Goal: Task Accomplishment & Management: Manage account settings

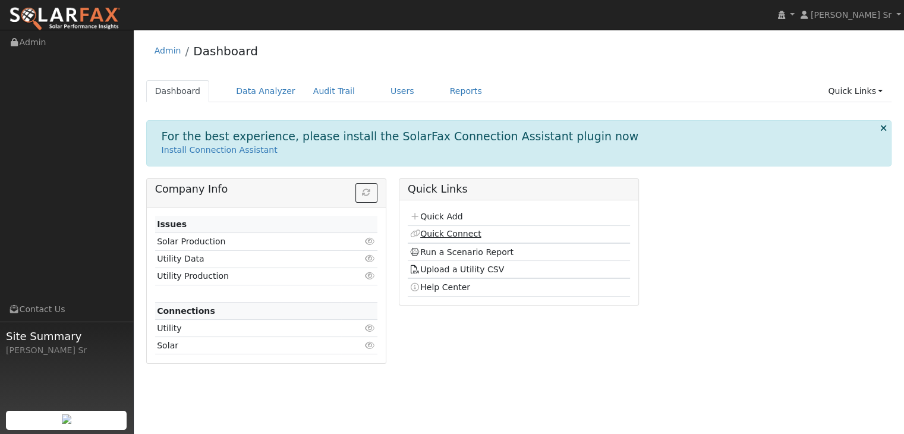
click at [449, 232] on link "Quick Connect" at bounding box center [444, 234] width 71 height 10
click at [384, 89] on link "Users" at bounding box center [402, 91] width 42 height 22
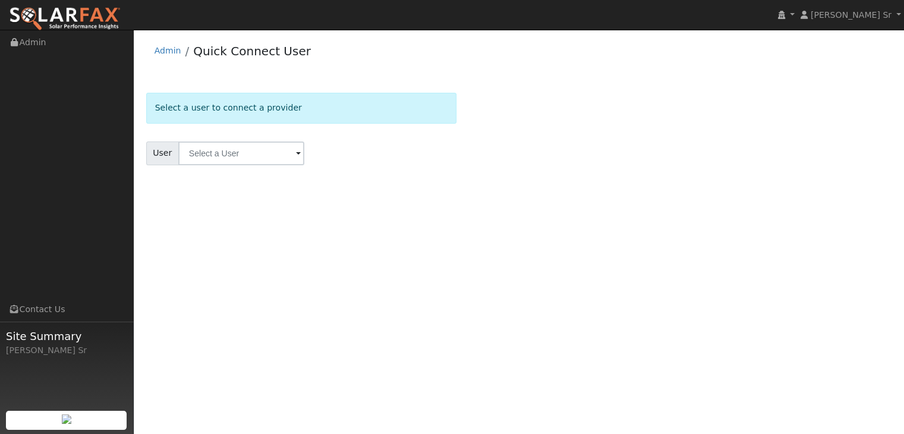
click at [296, 153] on span at bounding box center [298, 154] width 5 height 14
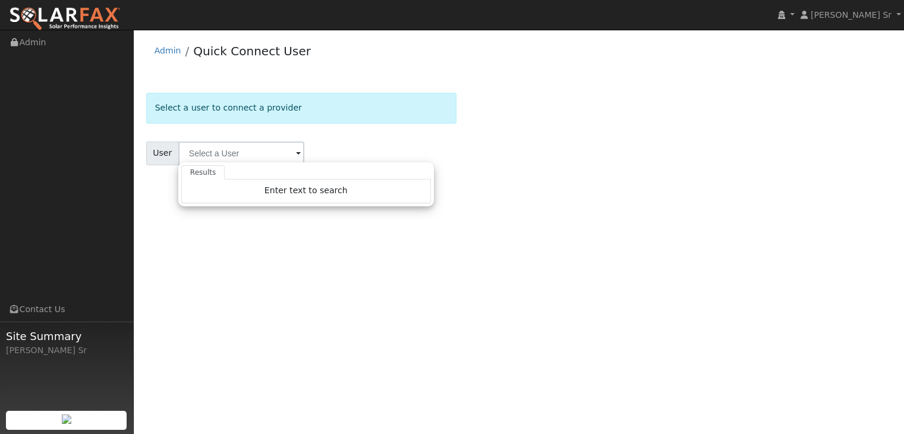
click at [296, 153] on span at bounding box center [298, 154] width 5 height 14
click at [56, 196] on ul "Navigation Admin Links Contact Us Site Summary Mark Schroeder Sr" at bounding box center [67, 247] width 134 height 434
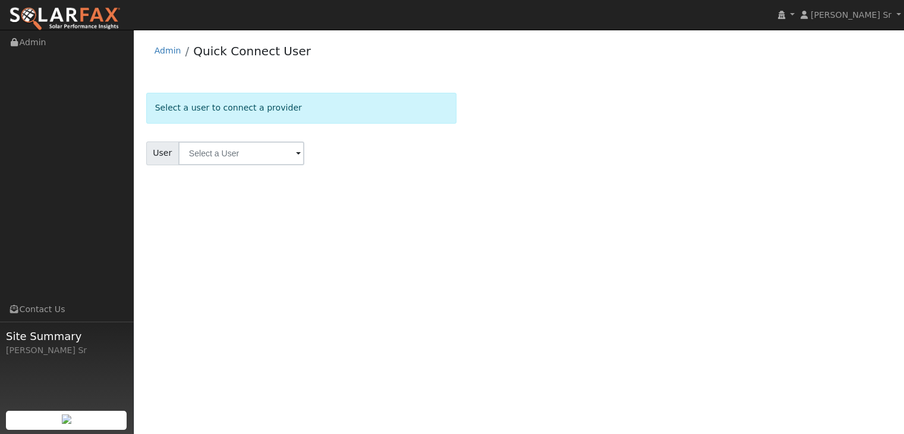
click at [417, 108] on div "Select a user to connect a provider" at bounding box center [301, 108] width 311 height 30
click at [234, 155] on input "text" at bounding box center [241, 153] width 126 height 24
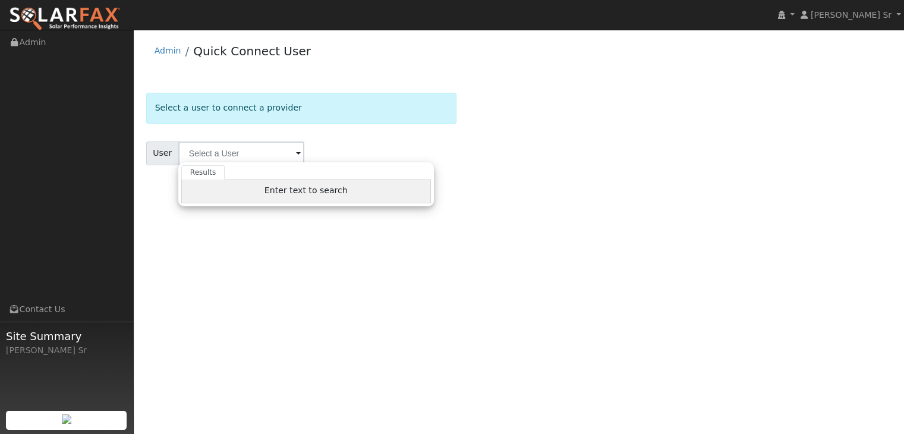
click at [297, 191] on span "Enter text to search" at bounding box center [305, 190] width 83 height 10
click at [296, 152] on span at bounding box center [298, 154] width 5 height 14
click at [751, 77] on div "Admin Quick Connect User Select a user to connect a provider User Results Enter…" at bounding box center [519, 115] width 758 height 159
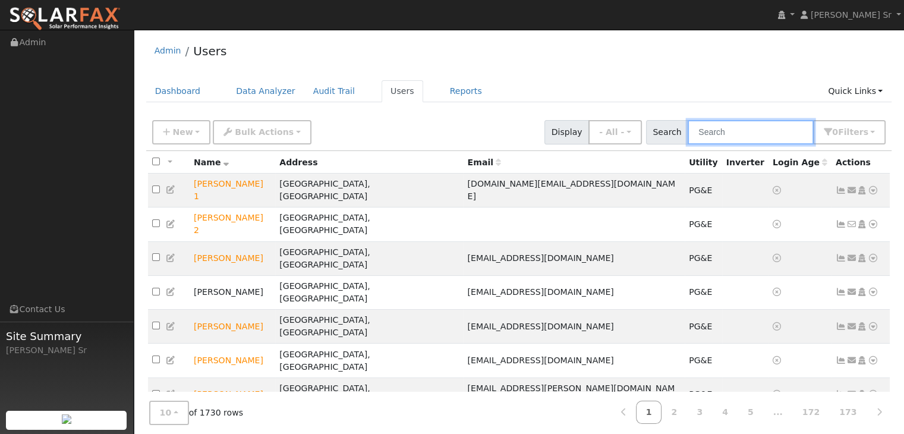
click at [715, 135] on input "text" at bounding box center [750, 132] width 126 height 24
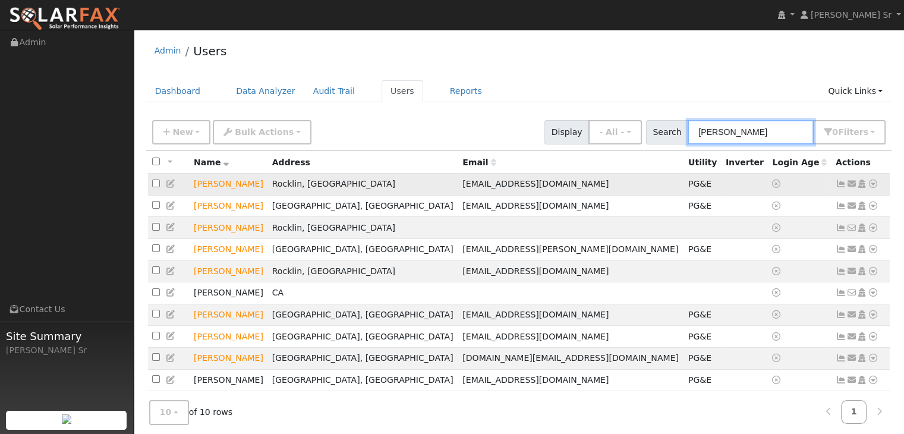
type input "bob"
drag, startPoint x: 870, startPoint y: 184, endPoint x: 891, endPoint y: 168, distance: 26.3
click at [891, 168] on div "All None All on page None on page Name Address Email Utility Inverter Login Age…" at bounding box center [519, 281] width 746 height 260
click at [875, 184] on icon at bounding box center [872, 183] width 11 height 8
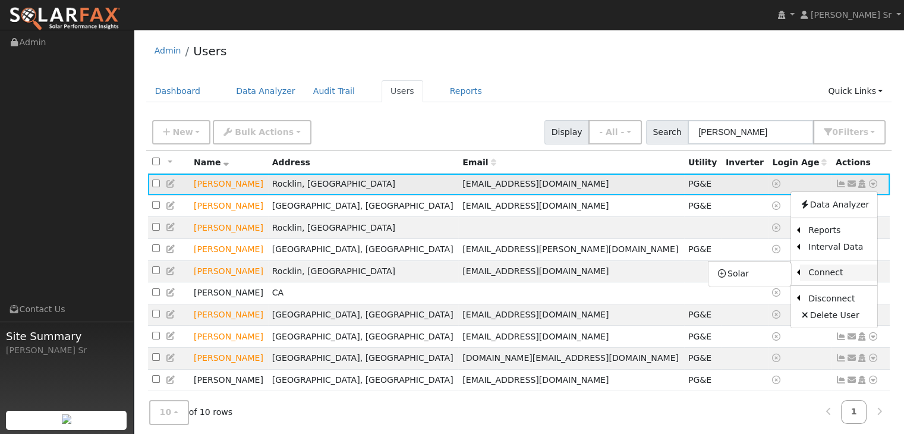
click at [834, 270] on link "Connect" at bounding box center [838, 272] width 77 height 17
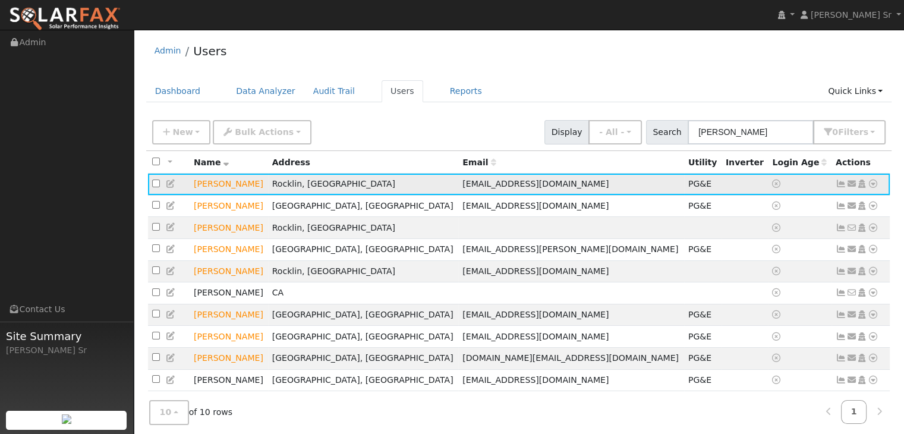
click at [874, 184] on icon at bounding box center [872, 183] width 11 height 8
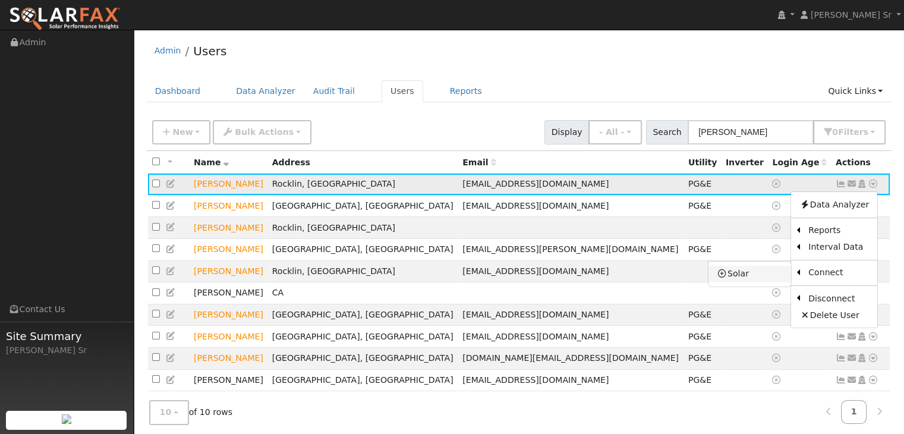
click at [743, 270] on link "Solar" at bounding box center [749, 274] width 83 height 17
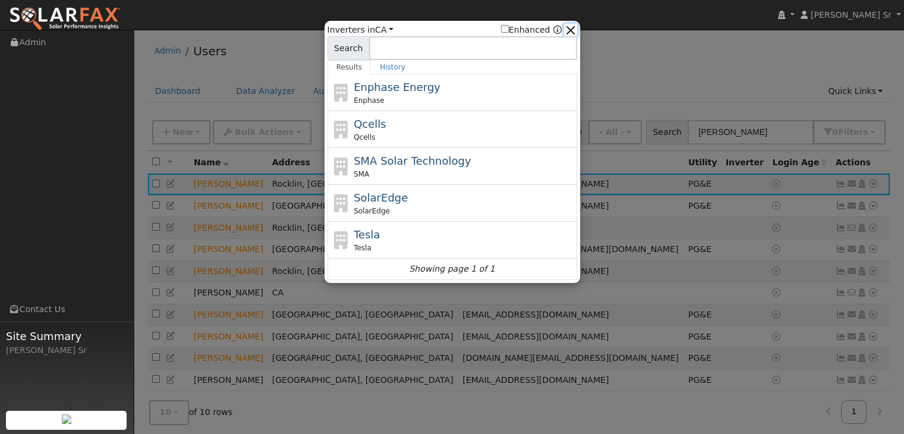
click at [571, 24] on button "button" at bounding box center [570, 30] width 12 height 12
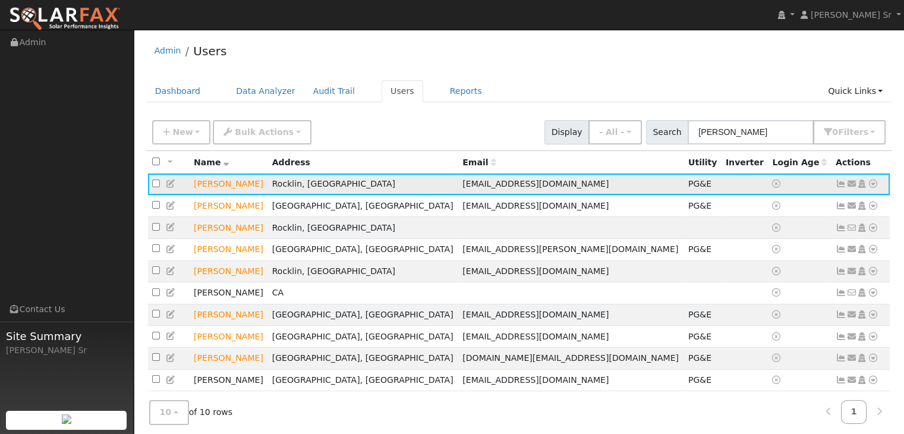
click at [159, 183] on input "checkbox" at bounding box center [156, 183] width 8 height 8
click at [431, 185] on td "Rocklin, CA" at bounding box center [363, 184] width 191 height 22
click at [430, 185] on td "Rocklin, CA" at bounding box center [363, 184] width 191 height 22
click at [153, 176] on td at bounding box center [169, 184] width 42 height 22
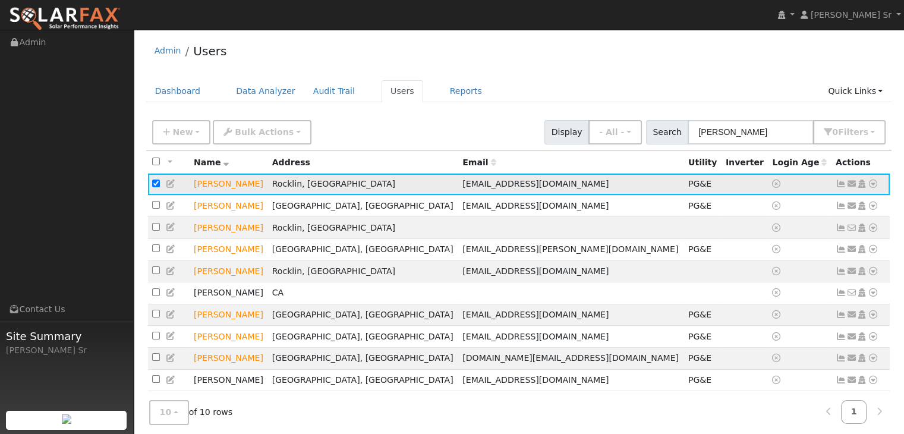
click at [159, 187] on input "checkbox" at bounding box center [156, 183] width 8 height 8
checkbox input "false"
click at [473, 186] on span "bob_bently@ymail.com" at bounding box center [535, 184] width 146 height 10
click at [564, 186] on td "bob_bently@ymail.com" at bounding box center [571, 184] width 226 height 22
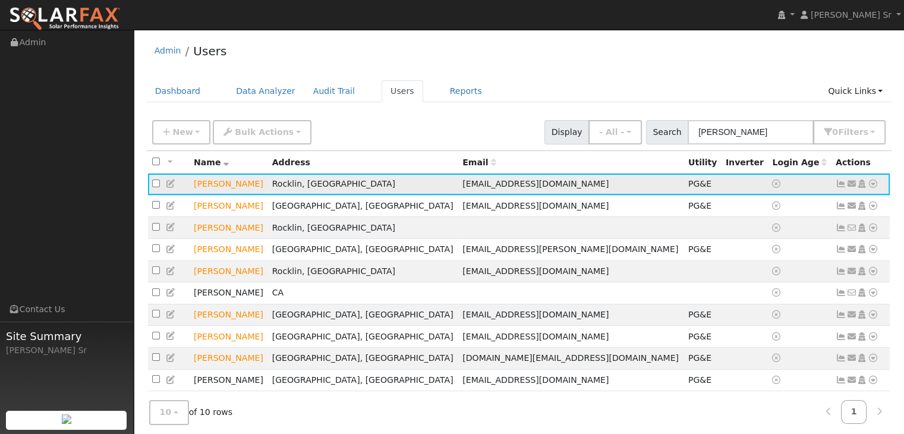
click at [565, 186] on td "bob_bently@ymail.com" at bounding box center [571, 184] width 226 height 22
click at [876, 185] on icon at bounding box center [872, 183] width 11 height 8
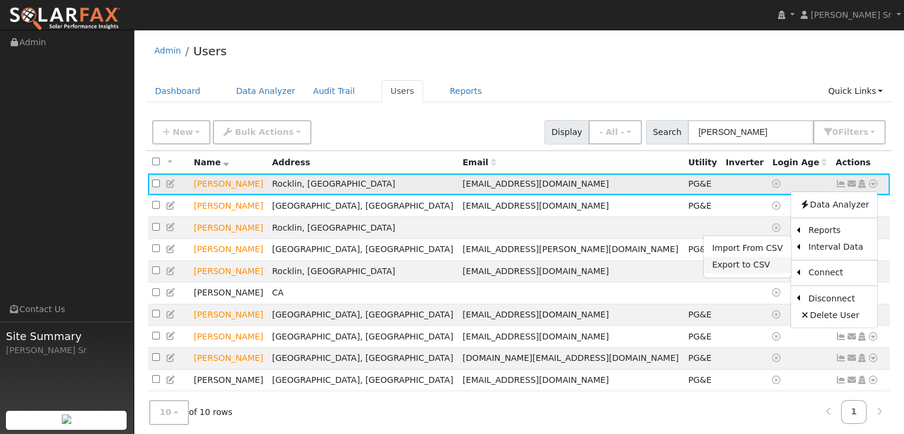
click at [746, 266] on link "Export to CSV" at bounding box center [746, 265] width 87 height 17
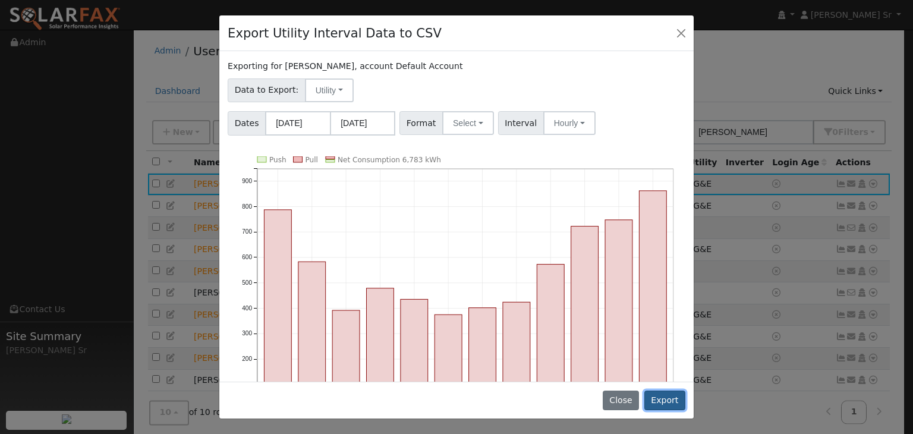
click at [664, 403] on button "Export" at bounding box center [664, 400] width 41 height 20
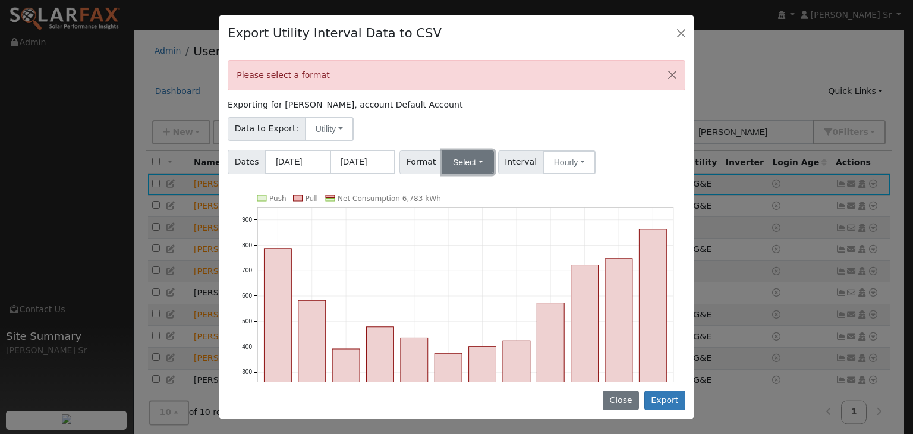
click at [473, 161] on button "Select" at bounding box center [468, 162] width 52 height 24
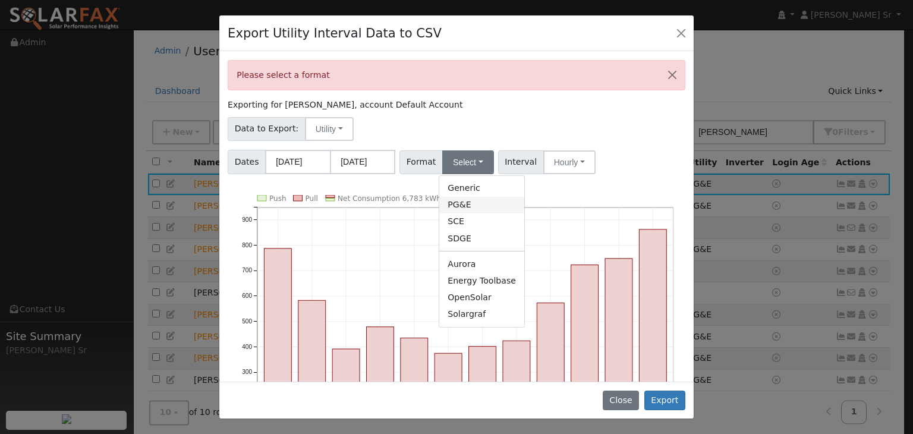
click at [460, 209] on link "PG&E" at bounding box center [481, 205] width 85 height 17
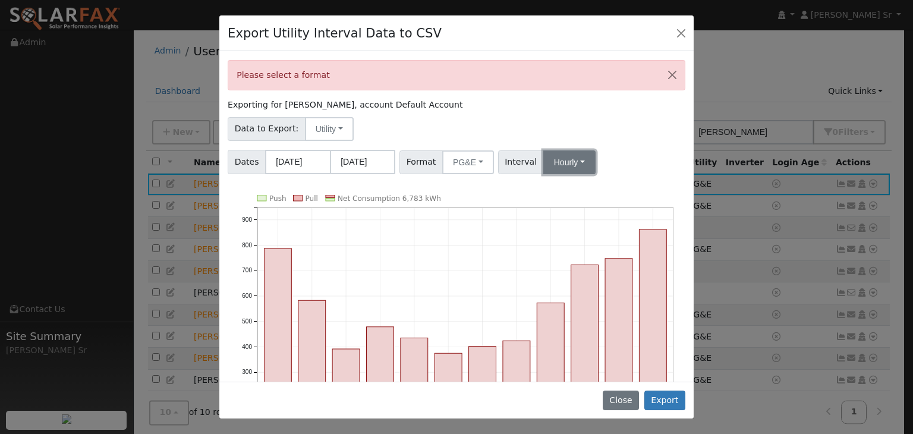
click at [570, 157] on button "Hourly" at bounding box center [569, 162] width 52 height 24
click at [563, 188] on link "15 Minute" at bounding box center [580, 188] width 83 height 17
click at [681, 30] on button "Close" at bounding box center [681, 32] width 17 height 17
